Goal: Task Accomplishment & Management: Use online tool/utility

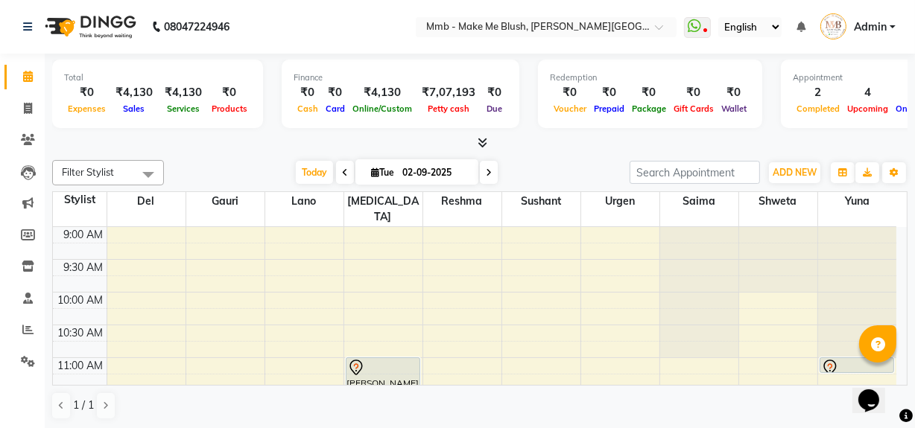
scroll to position [589, 0]
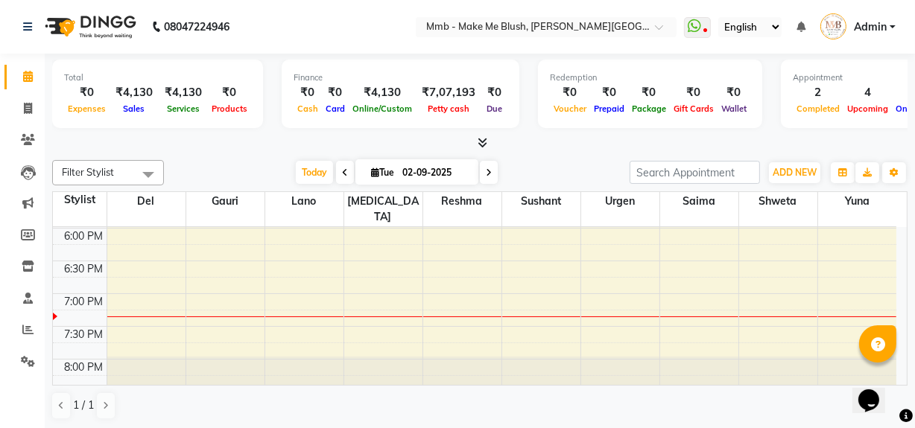
click at [367, 174] on span "Tue" at bounding box center [382, 172] width 31 height 11
select select "9"
select select "2025"
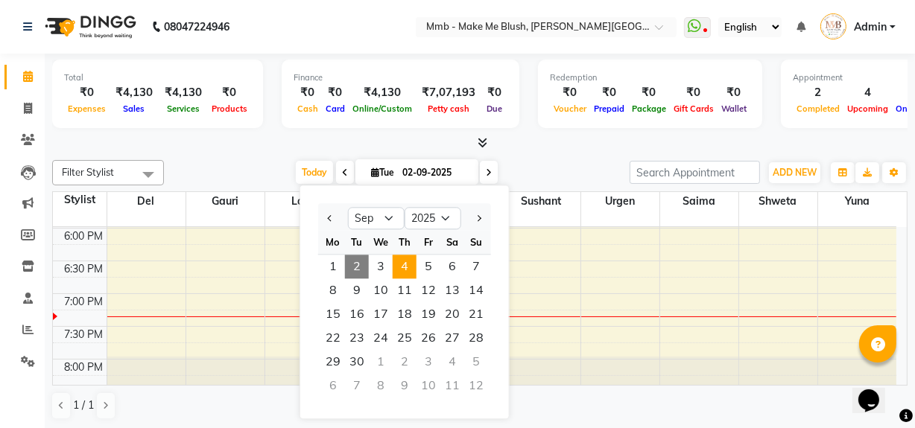
click at [403, 263] on span "4" at bounding box center [405, 267] width 24 height 24
type input "[DATE]"
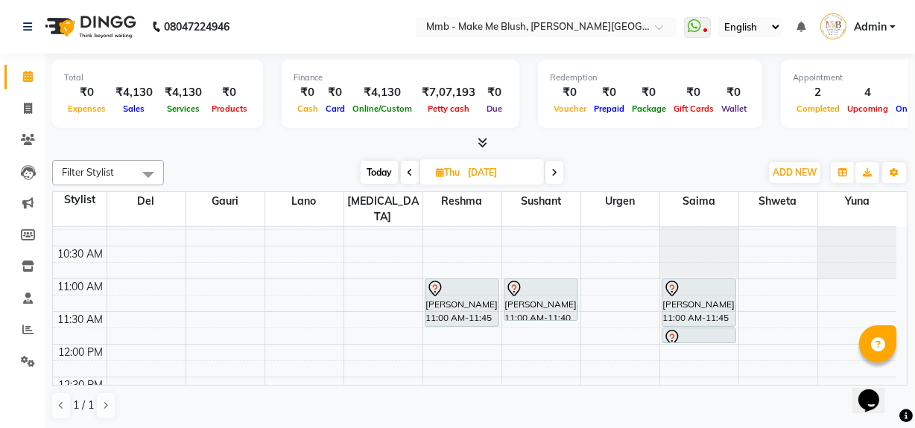
scroll to position [67, 0]
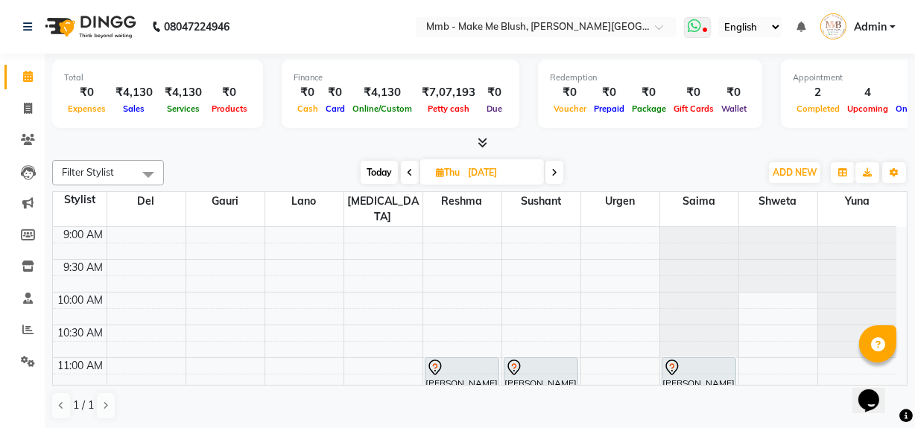
click at [691, 25] on icon at bounding box center [694, 26] width 13 height 15
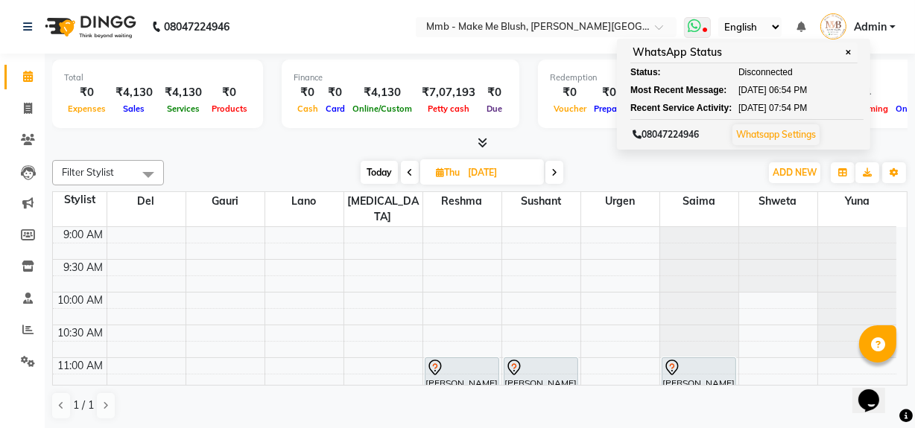
click at [854, 48] on span "✕" at bounding box center [848, 52] width 13 height 11
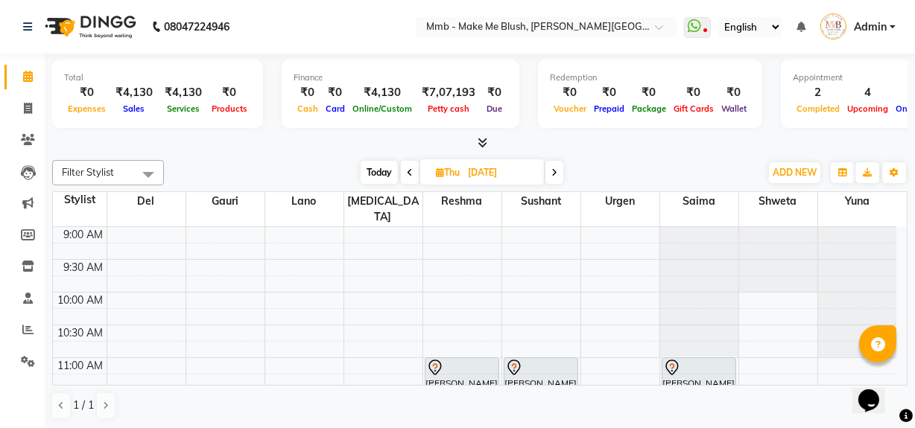
click at [368, 165] on span "Today" at bounding box center [379, 172] width 37 height 23
type input "02-09-2025"
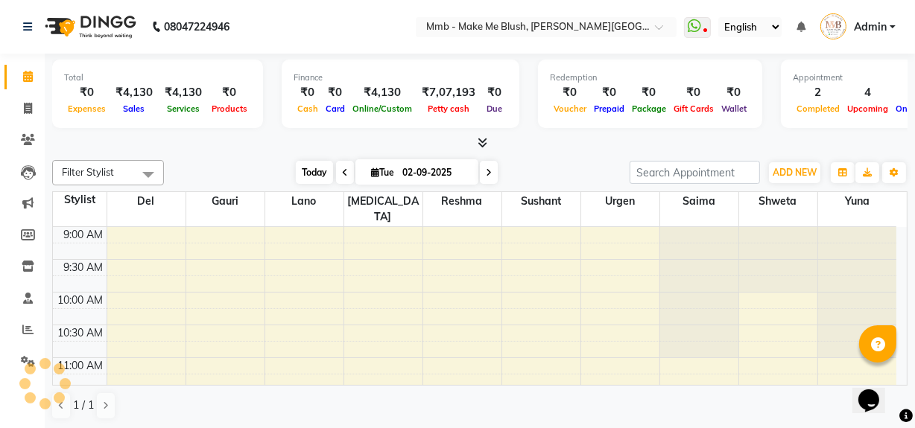
scroll to position [610, 0]
